Goal: Task Accomplishment & Management: Manage account settings

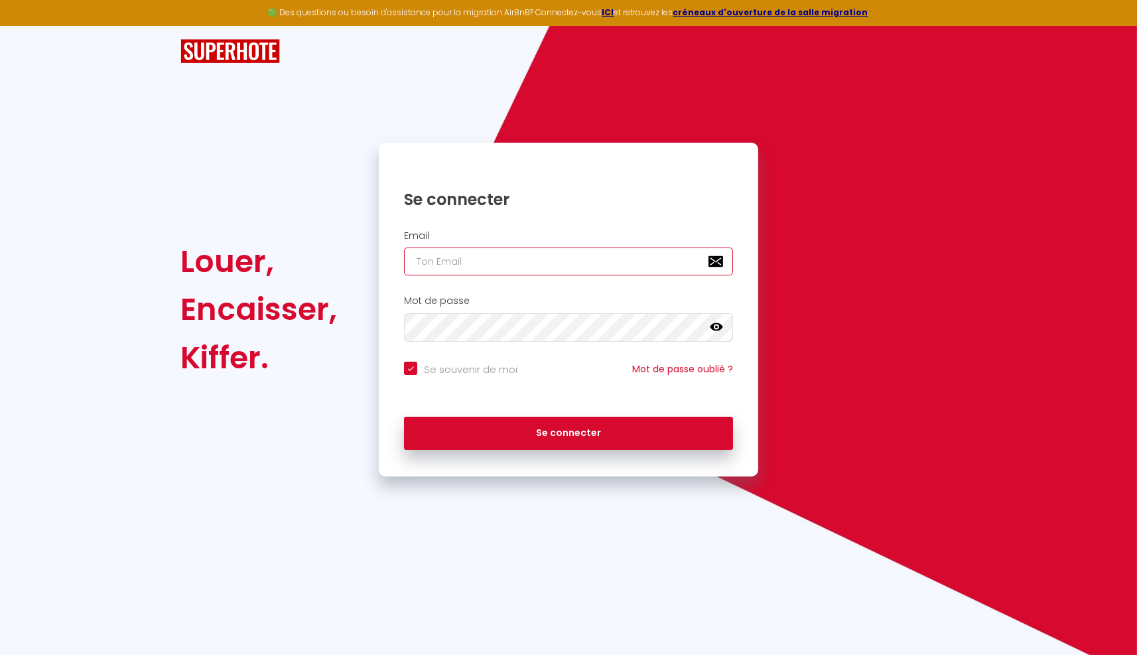
type input "[PERSON_NAME][EMAIL_ADDRESS][DOMAIN_NAME]"
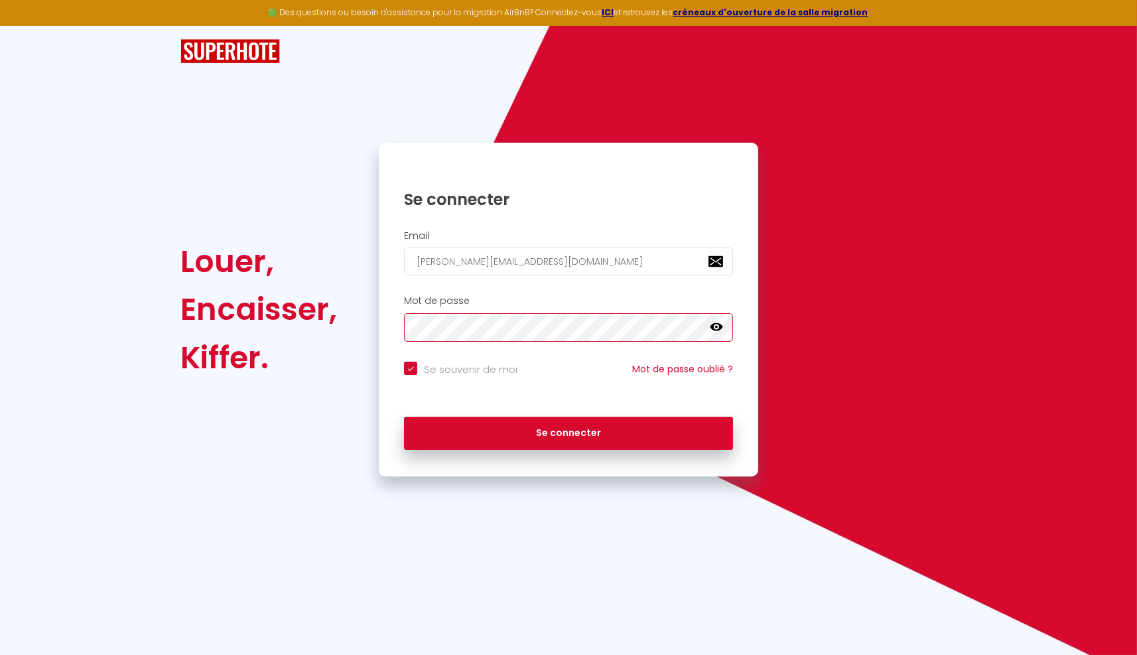
click at [568, 432] on button "Se connecter" at bounding box center [568, 432] width 329 height 33
checkbox input "true"
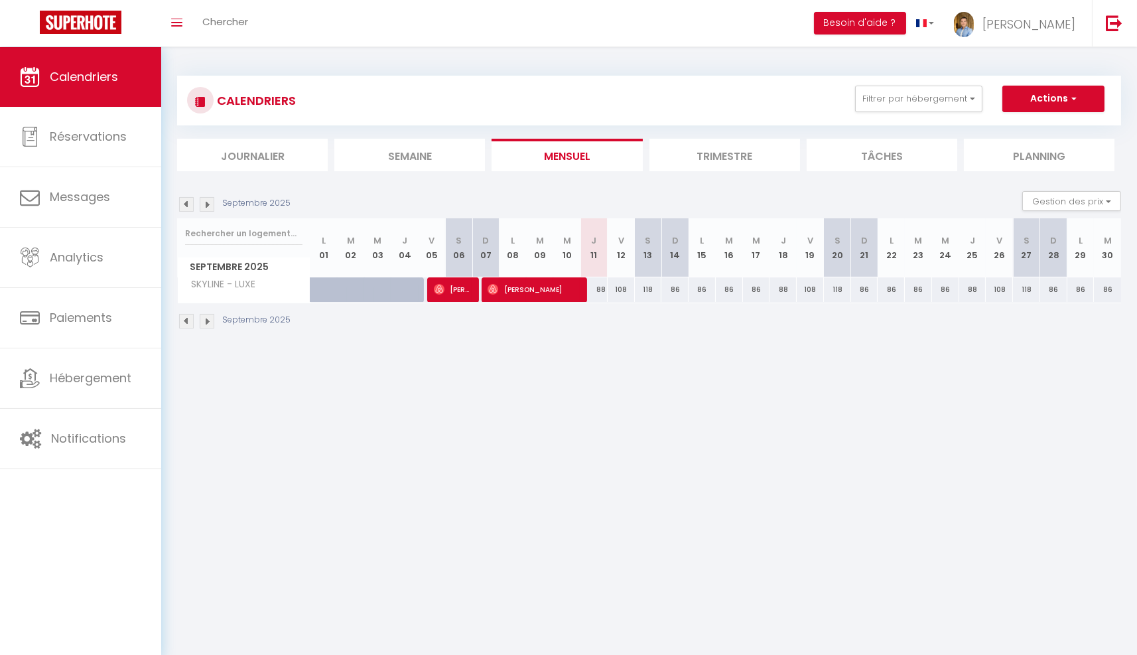
click at [729, 149] on li "Trimestre" at bounding box center [724, 155] width 151 height 32
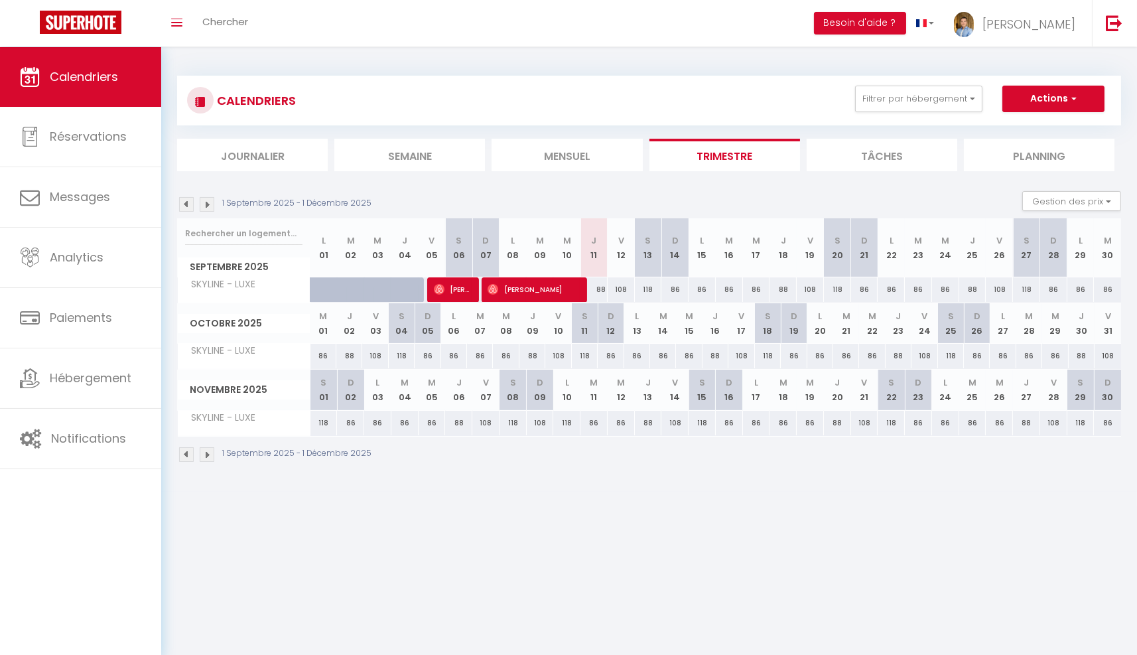
click at [206, 202] on img at bounding box center [207, 204] width 15 height 15
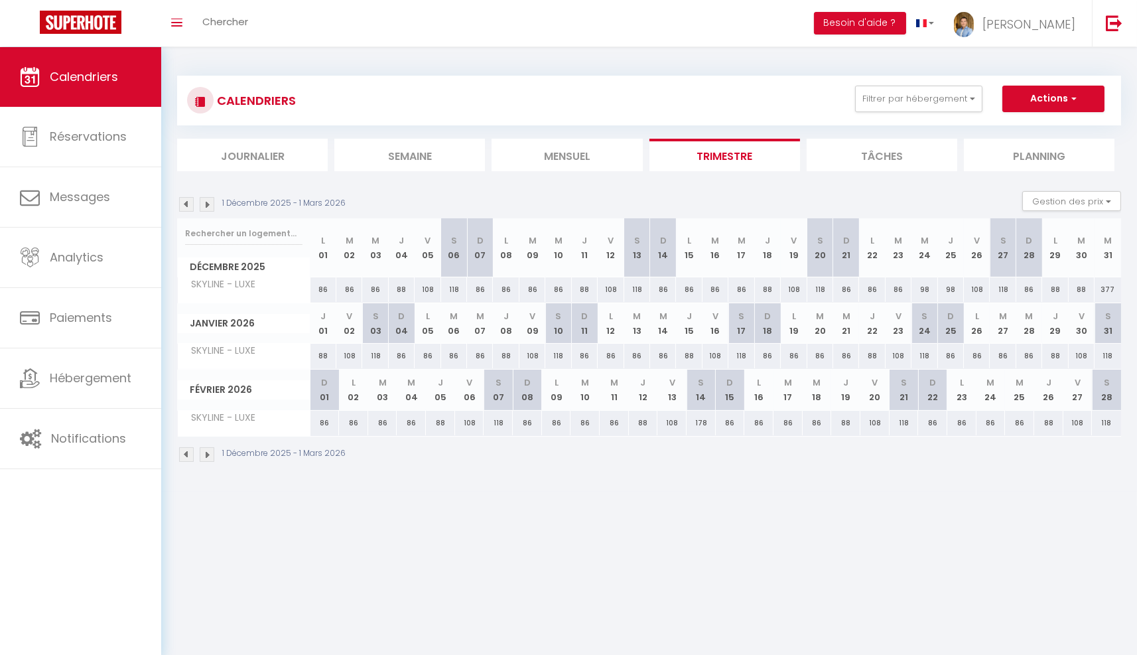
click at [188, 204] on img at bounding box center [186, 204] width 15 height 15
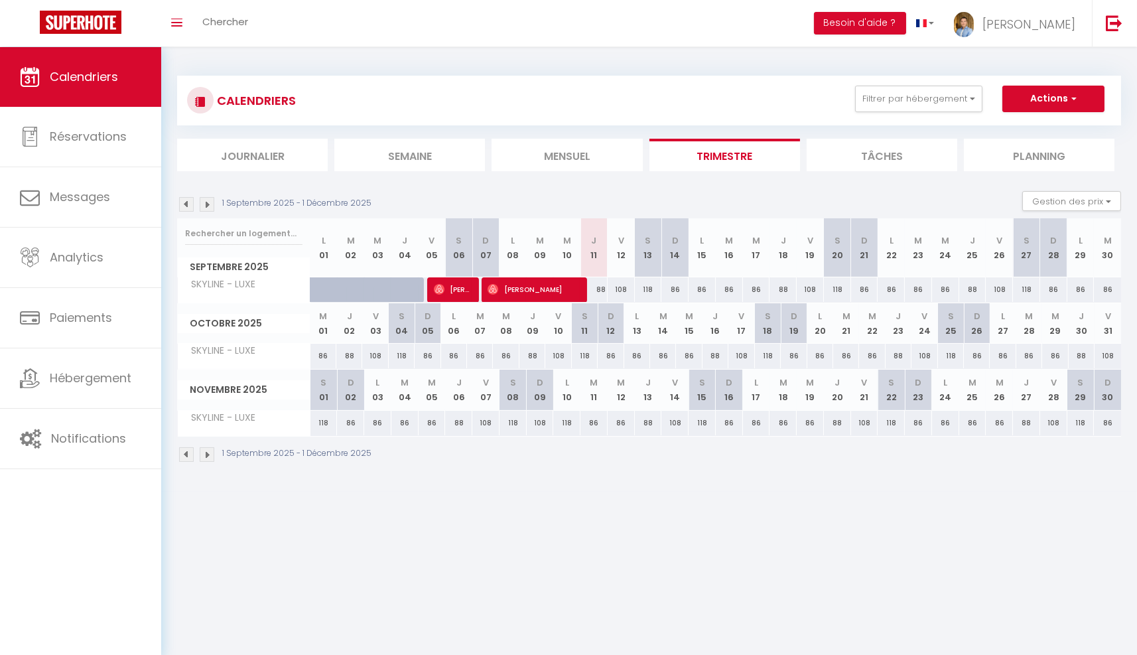
click at [187, 205] on img at bounding box center [186, 204] width 15 height 15
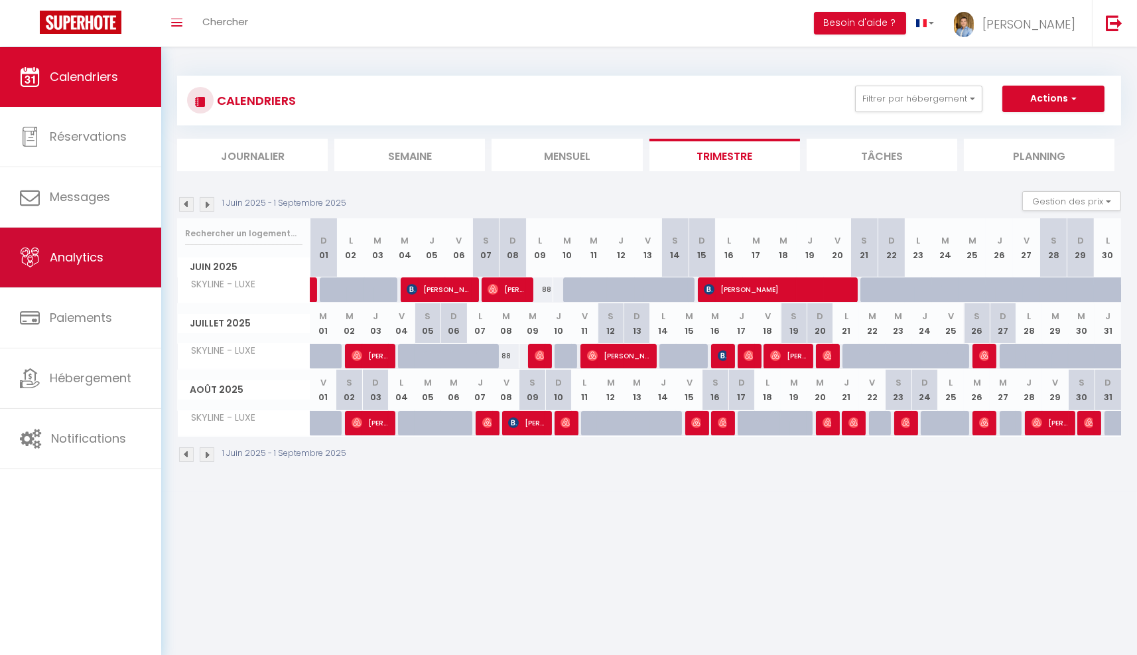
click at [95, 259] on span "Analytics" at bounding box center [77, 257] width 54 height 17
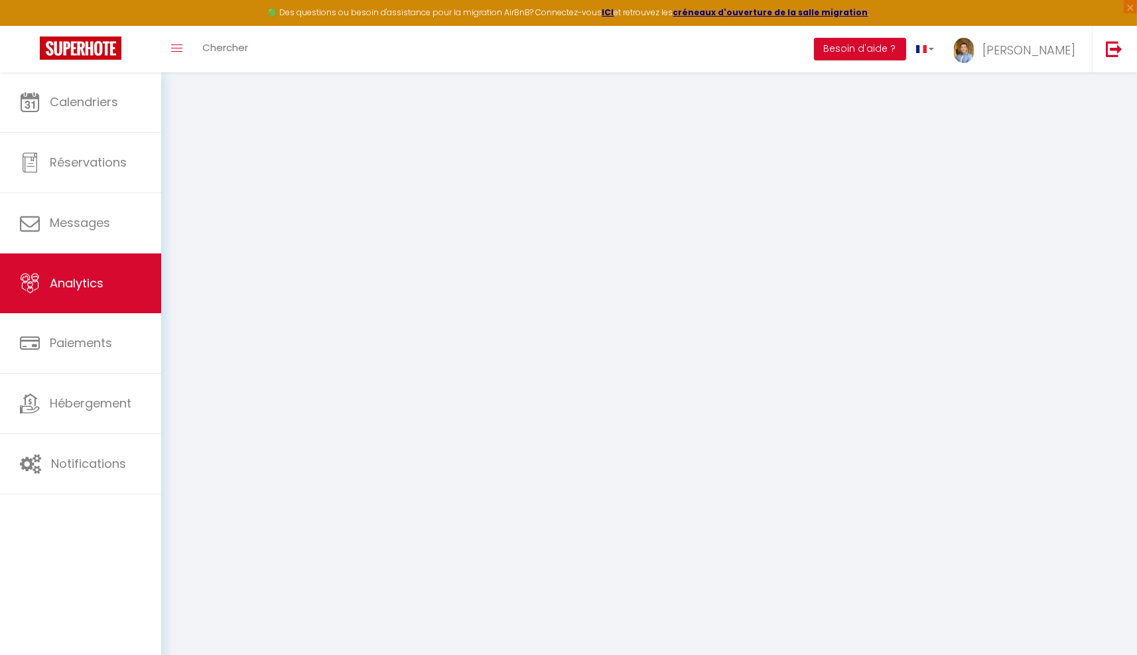
select select "2025"
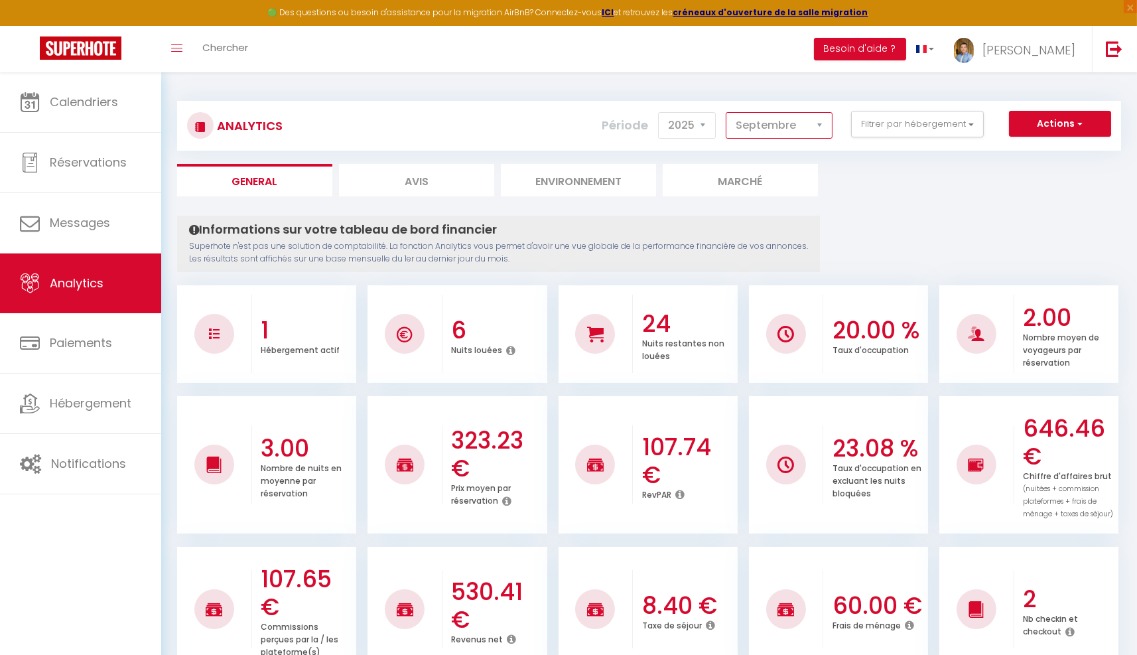
select select "8"
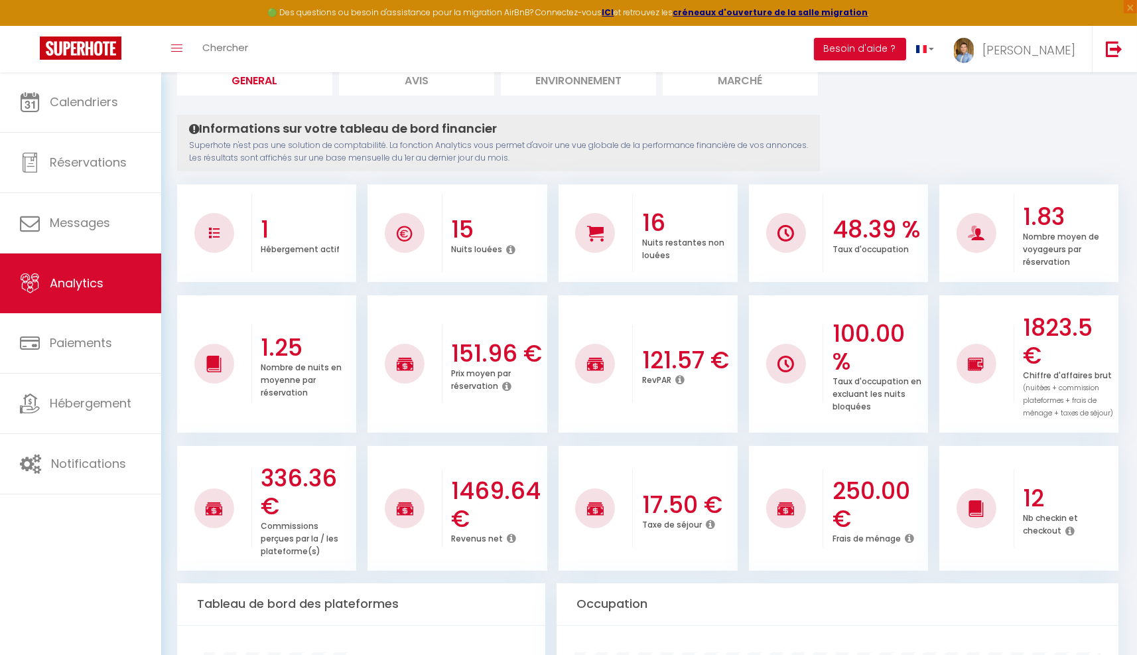
scroll to position [103, 0]
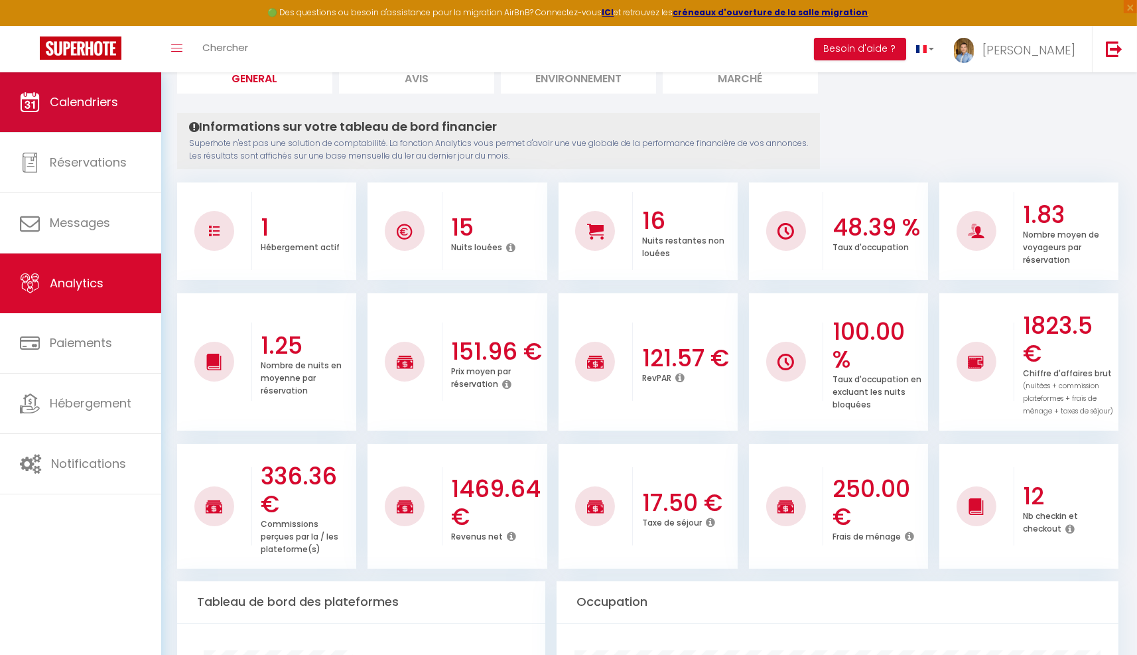
click at [81, 105] on span "Calendriers" at bounding box center [84, 102] width 68 height 17
